Goal: Task Accomplishment & Management: Manage account settings

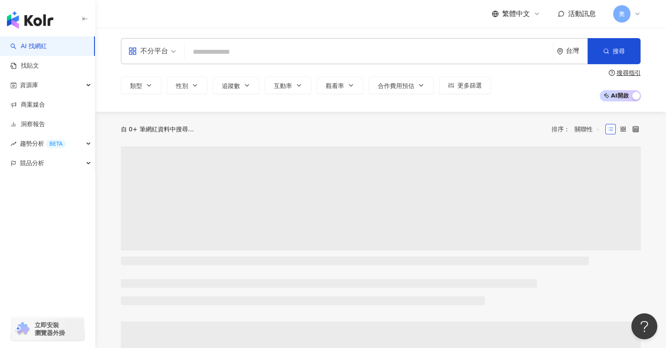
click at [632, 16] on div "奧" at bounding box center [627, 13] width 28 height 17
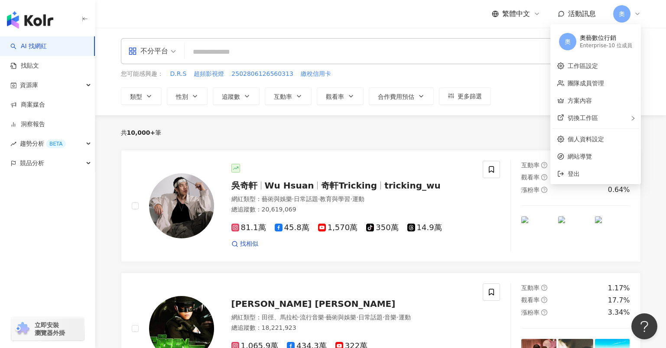
click at [604, 47] on div "Enterprise - 10 位成員" at bounding box center [606, 45] width 52 height 7
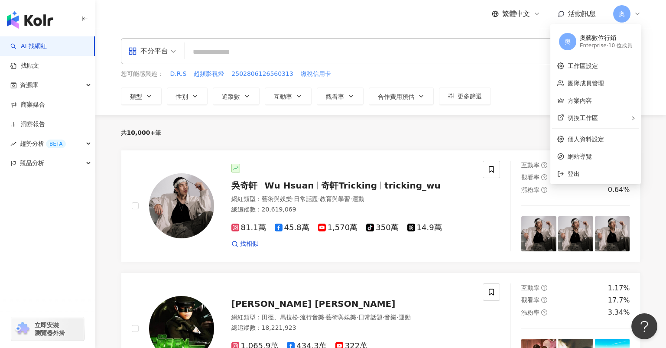
click at [592, 45] on div "Enterprise - 10 位成員" at bounding box center [606, 45] width 52 height 7
click at [577, 43] on span "奧" at bounding box center [567, 41] width 17 height 17
click at [570, 43] on span "奧" at bounding box center [568, 42] width 6 height 10
click at [569, 43] on span "奧" at bounding box center [568, 42] width 6 height 10
click at [589, 141] on link "個人資料設定" at bounding box center [586, 139] width 36 height 7
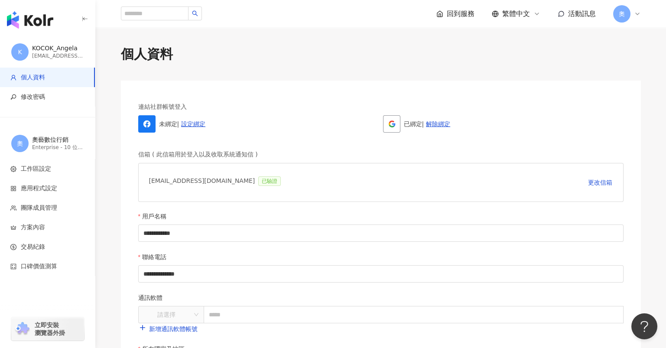
click at [152, 180] on div "[EMAIL_ADDRESS][DOMAIN_NAME] 已驗證" at bounding box center [217, 182] width 136 height 17
drag, startPoint x: 149, startPoint y: 180, endPoint x: 205, endPoint y: 177, distance: 56.4
click at [205, 177] on div "[EMAIL_ADDRESS][DOMAIN_NAME] 已驗證" at bounding box center [217, 182] width 136 height 17
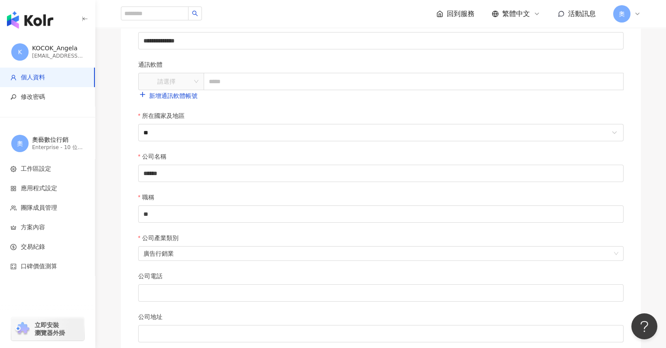
scroll to position [231, 0]
click at [157, 173] on input "******" at bounding box center [381, 175] width 486 height 17
drag, startPoint x: 138, startPoint y: 174, endPoint x: 126, endPoint y: 175, distance: 12.6
click at [126, 175] on div "**********" at bounding box center [381, 125] width 520 height 551
type input "**"
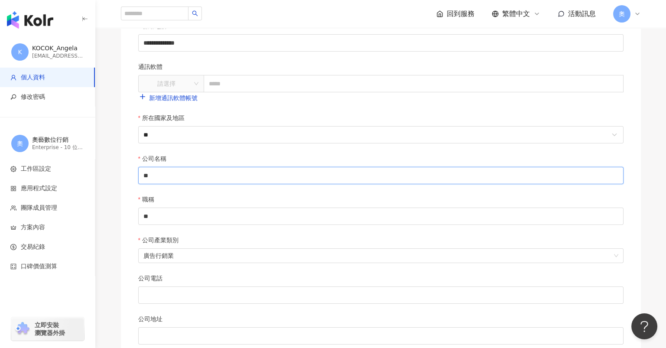
click at [55, 142] on div "奧藝數位行銷" at bounding box center [58, 140] width 52 height 9
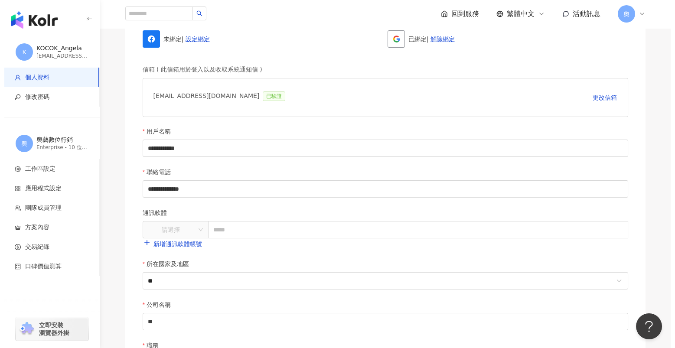
scroll to position [0, 0]
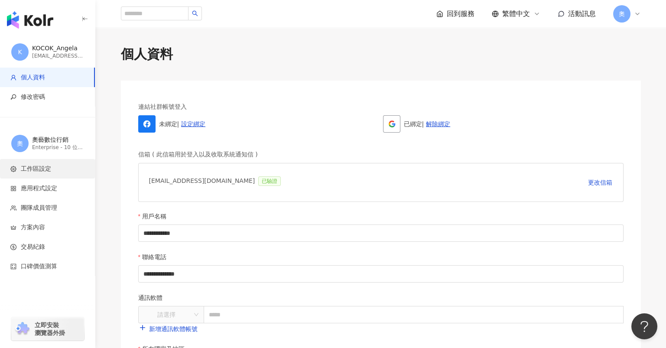
click at [38, 173] on li "工作區設定" at bounding box center [47, 169] width 95 height 20
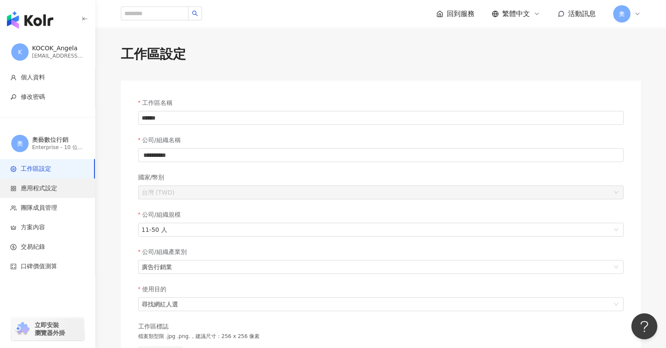
click at [38, 184] on span "應用程式設定" at bounding box center [39, 188] width 36 height 9
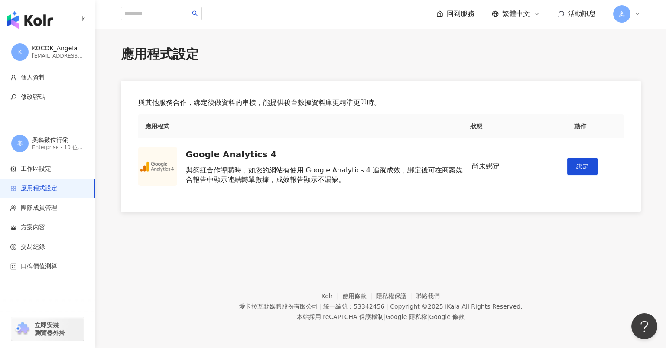
click at [49, 137] on div "奧藝數位行銷" at bounding box center [58, 140] width 52 height 9
click at [180, 239] on div "應用程式設定 與其他服務合作，綁定後做資料的串接，能提供後台數據資料庫更精準更即時。 應用程式 狀態 動作 Google Analytics 4 與網紅合作導…" at bounding box center [380, 140] width 571 height 224
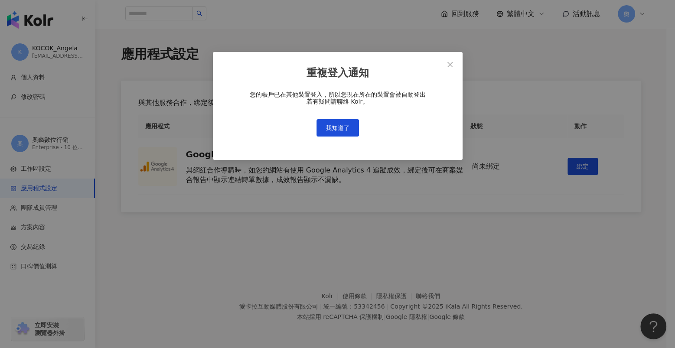
click at [414, 70] on div "重複登入通知" at bounding box center [338, 73] width 222 height 15
